Goal: Register for event/course

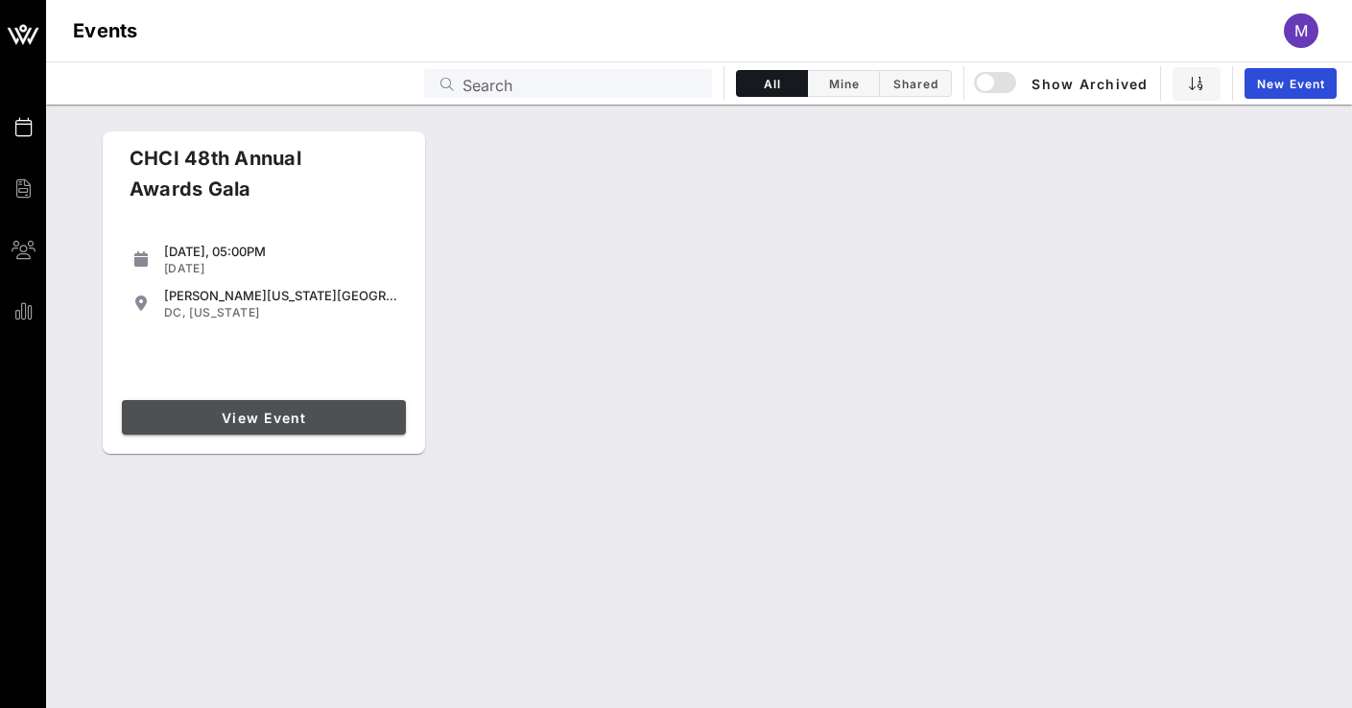
click at [246, 417] on span "View Event" at bounding box center [263, 418] width 269 height 16
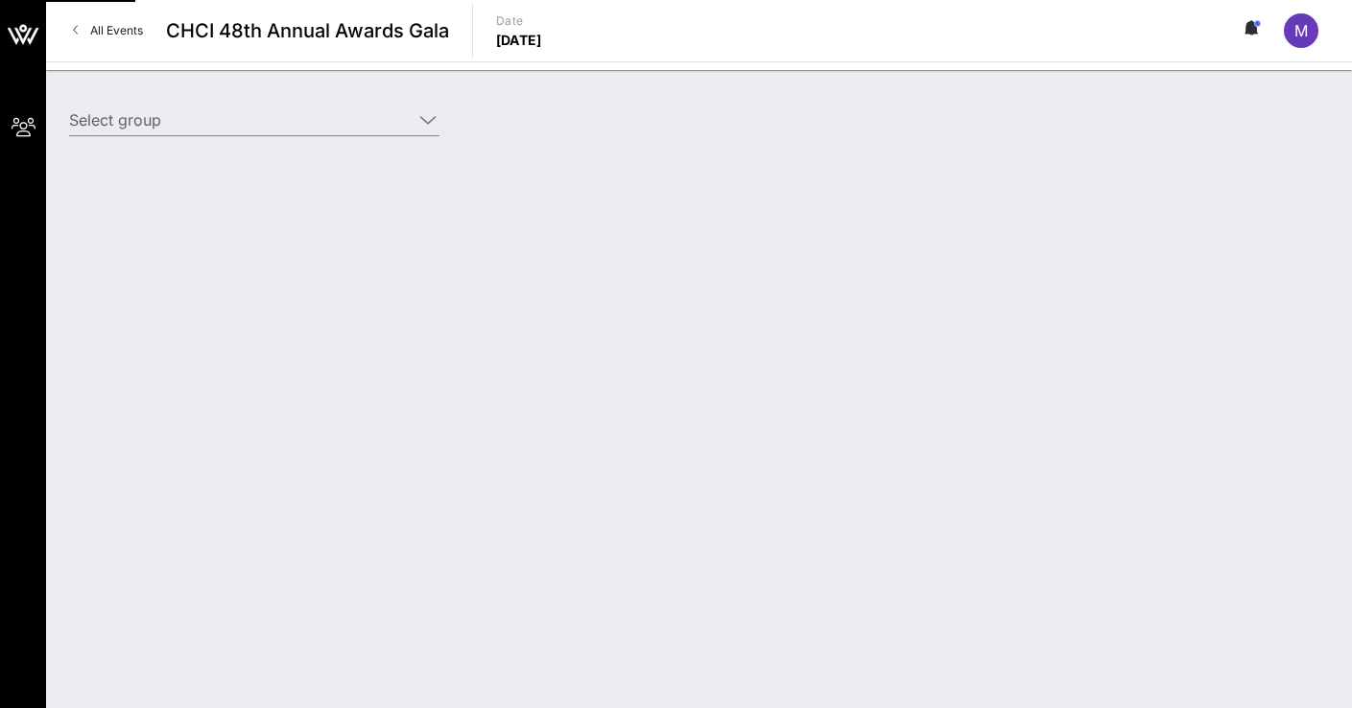
type input "Entravision (Entravision) [[PERSON_NAME], [EMAIL_ADDRESS][DOMAIN_NAME]]"
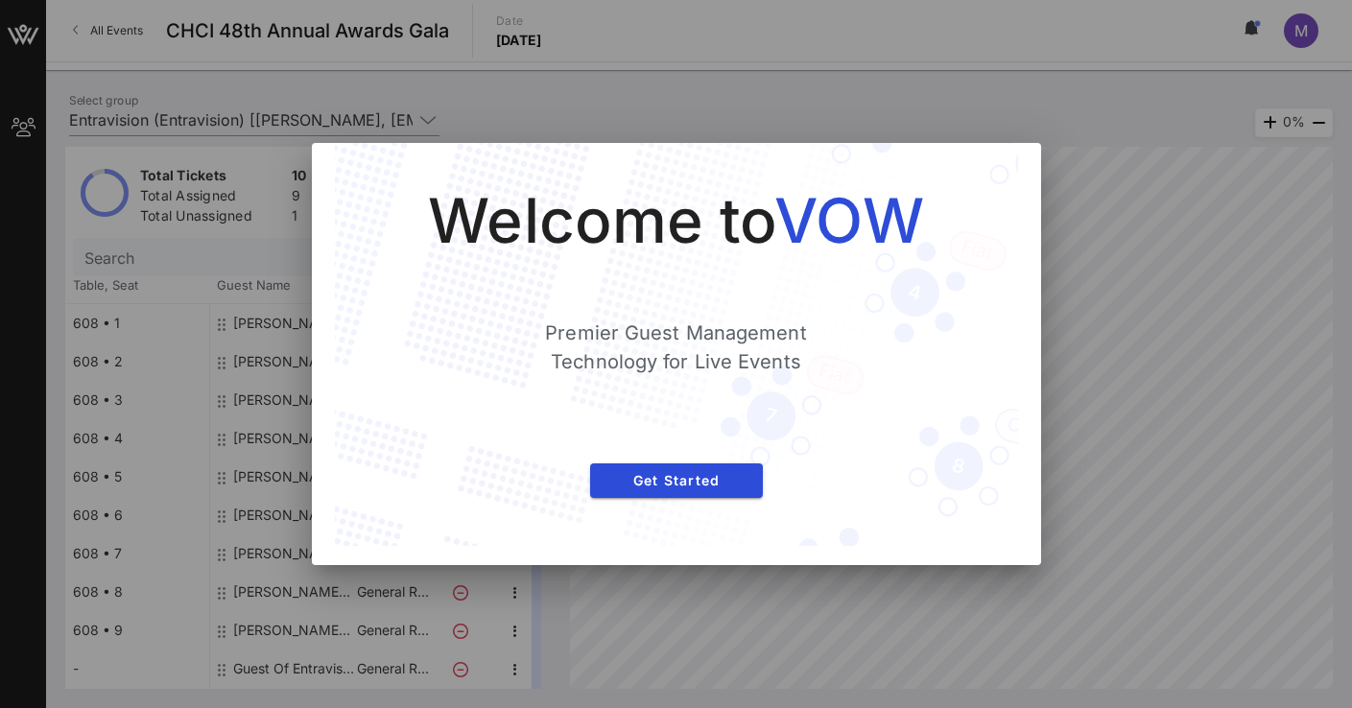
click at [1116, 200] on div at bounding box center [676, 354] width 1352 height 708
